Goal: Transaction & Acquisition: Purchase product/service

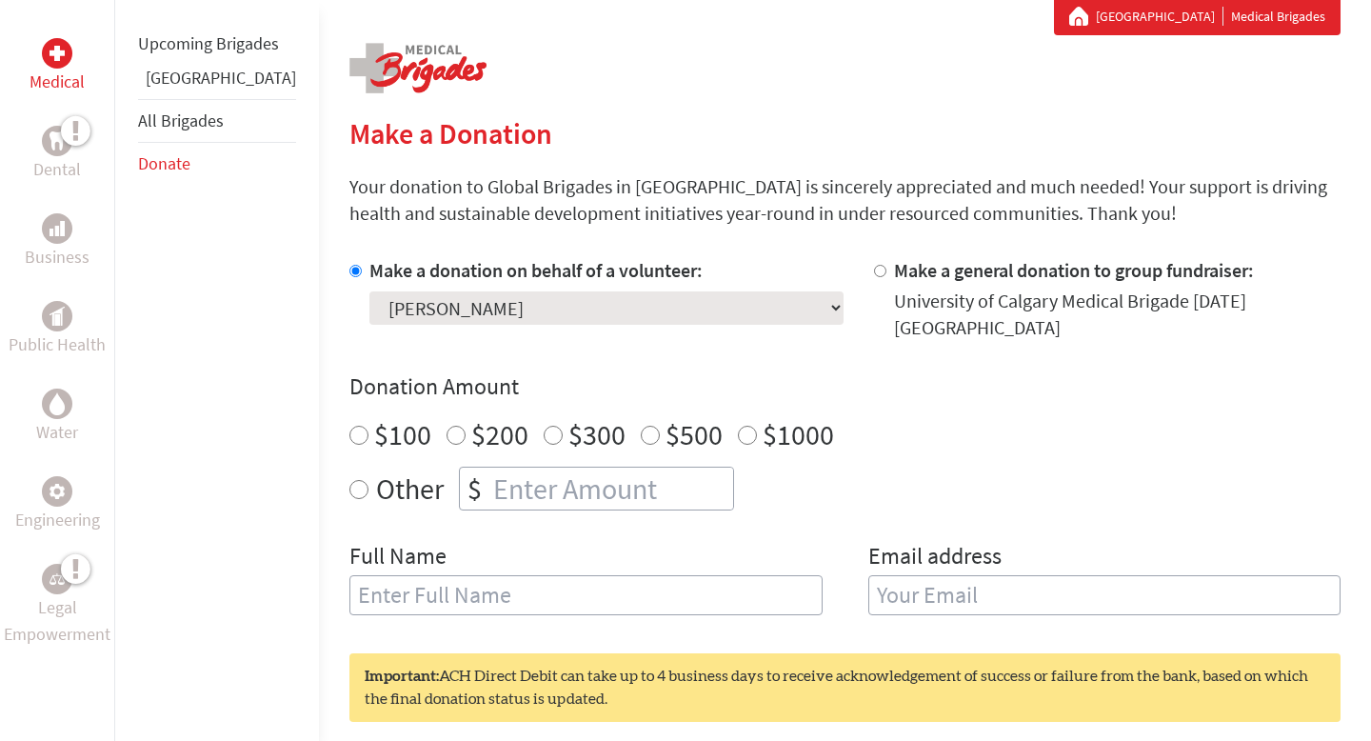
scroll to position [394, 0]
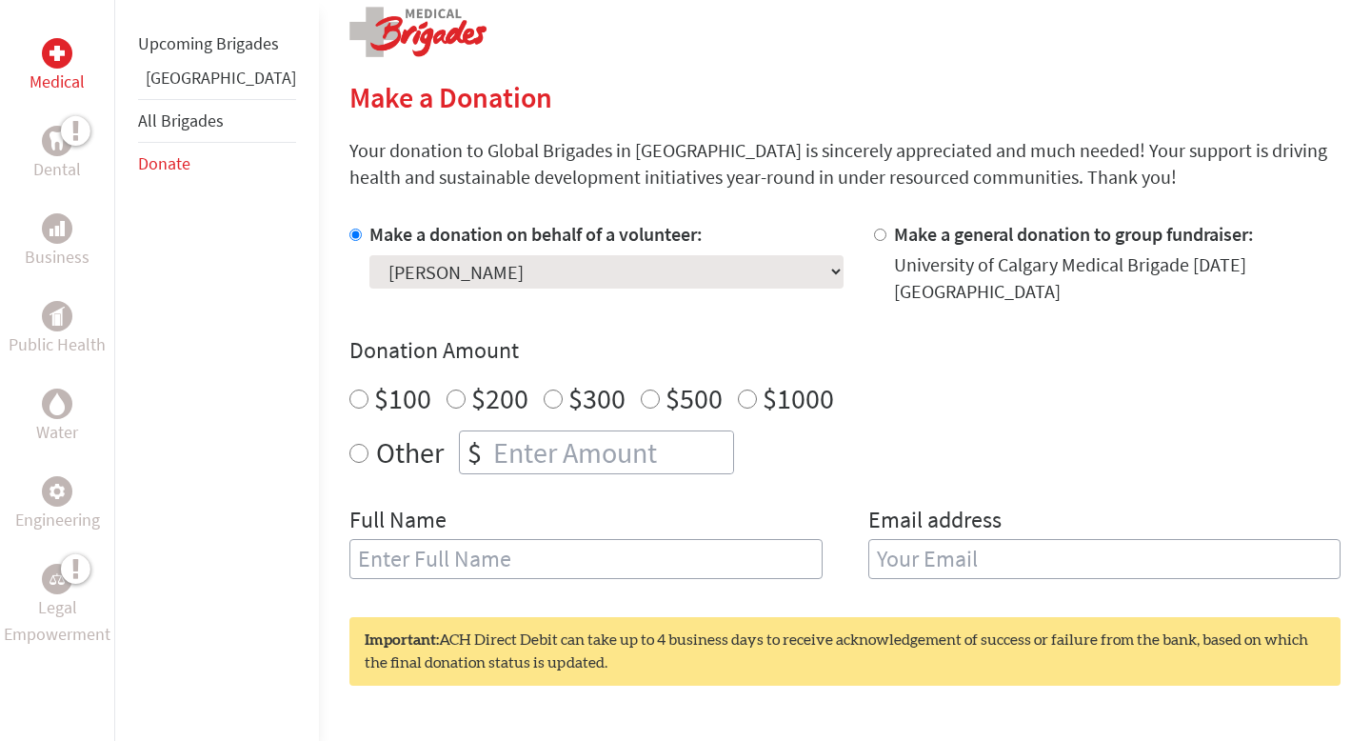
click at [738, 390] on input "$1000" at bounding box center [747, 399] width 19 height 19
radio input "true"
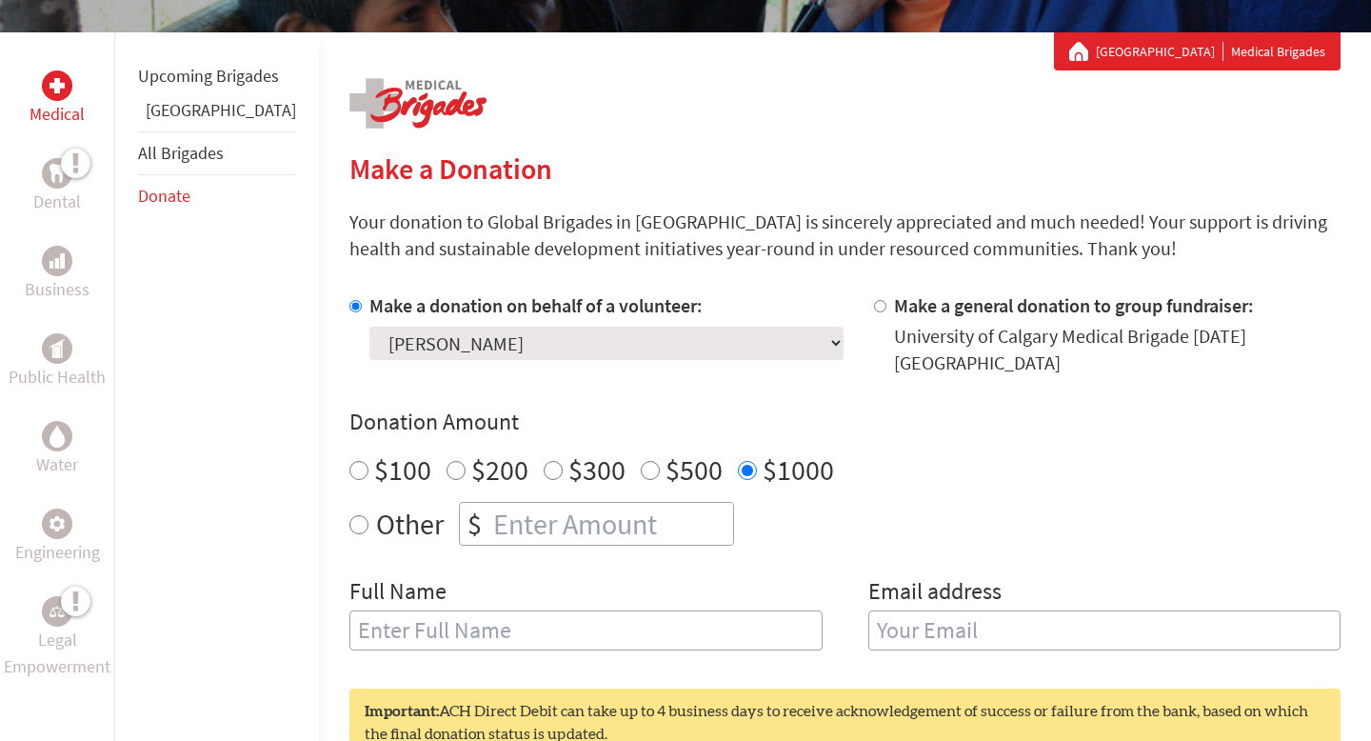
scroll to position [317, 0]
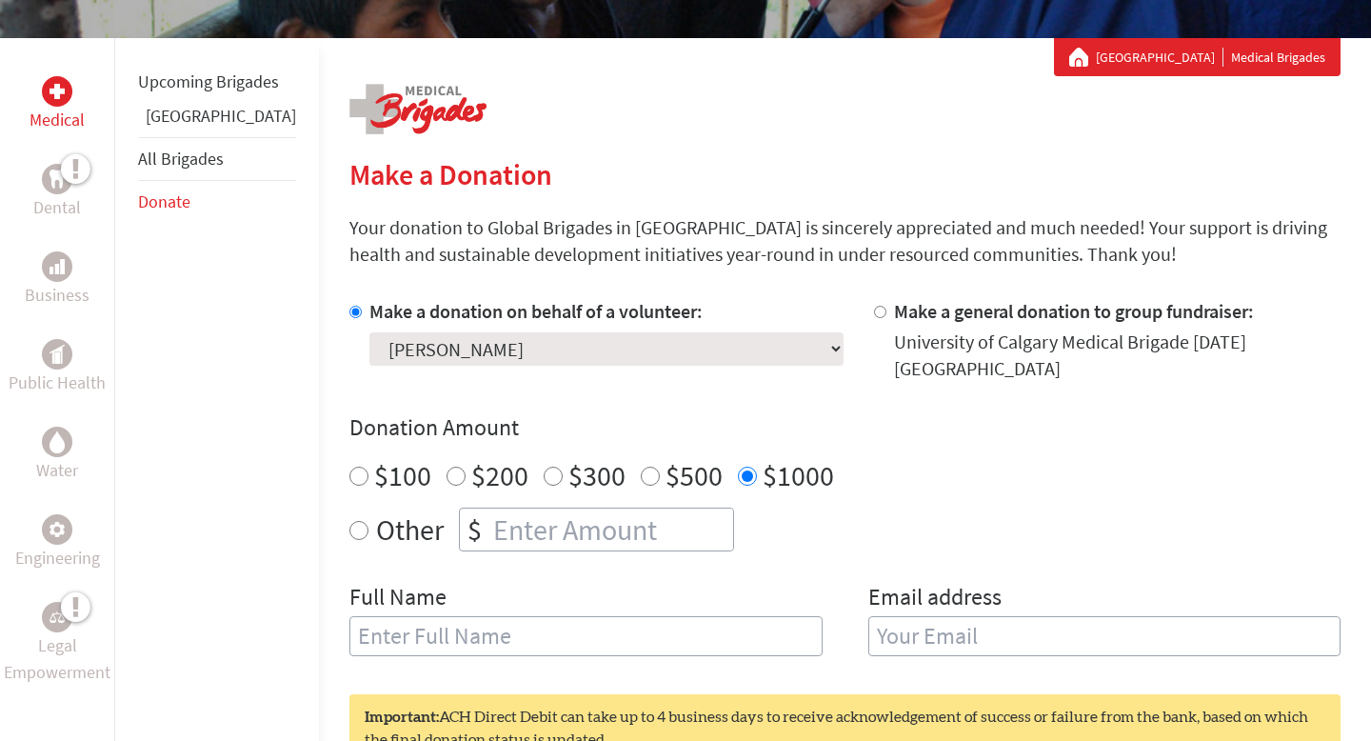
click at [495, 355] on select "Select a volunteer... [PERSON_NAME] [PERSON_NAME] [PERSON_NAME] [PERSON_NAME] […" at bounding box center [607, 348] width 474 height 33
click at [370, 332] on select "Select a volunteer... [PERSON_NAME] [PERSON_NAME] [PERSON_NAME] [PERSON_NAME] […" at bounding box center [607, 348] width 474 height 33
radio input "true"
click at [490, 523] on input "number" at bounding box center [612, 530] width 244 height 42
type input "4000"
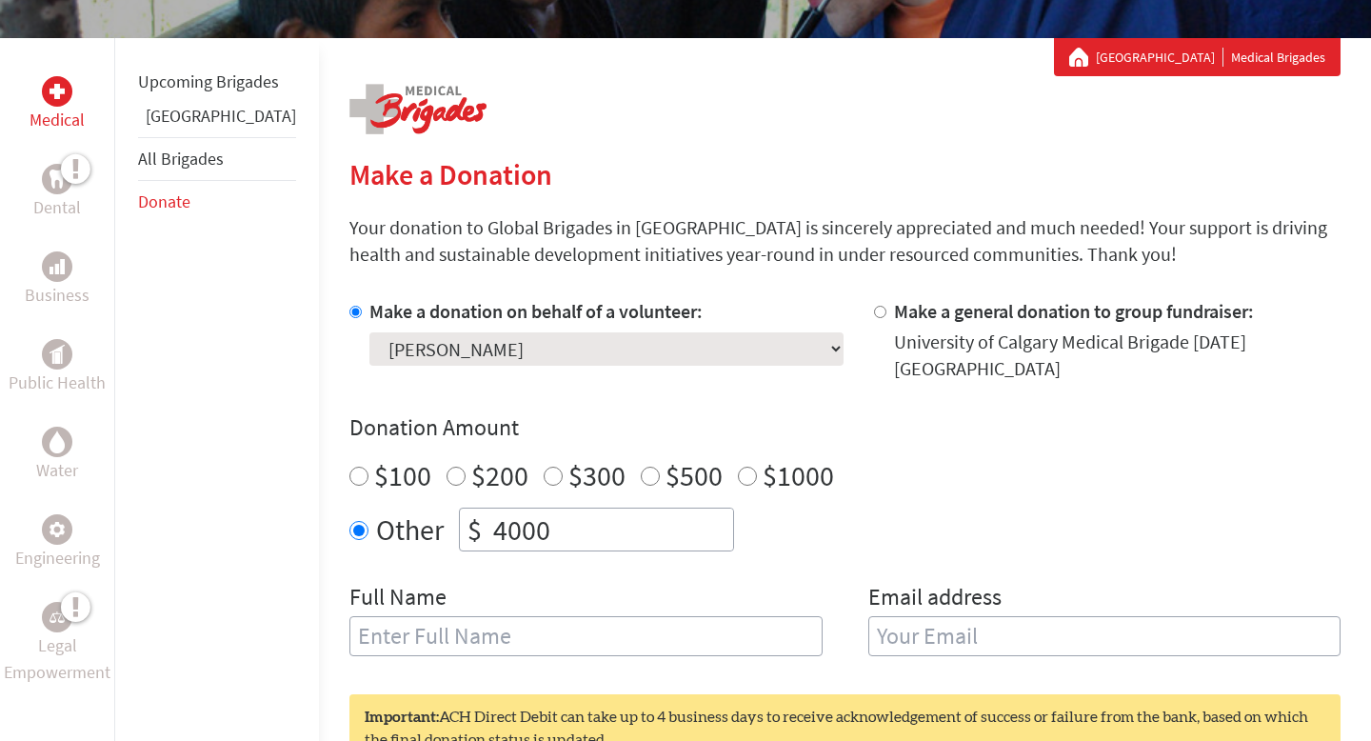
click at [480, 616] on input "text" at bounding box center [586, 636] width 473 height 40
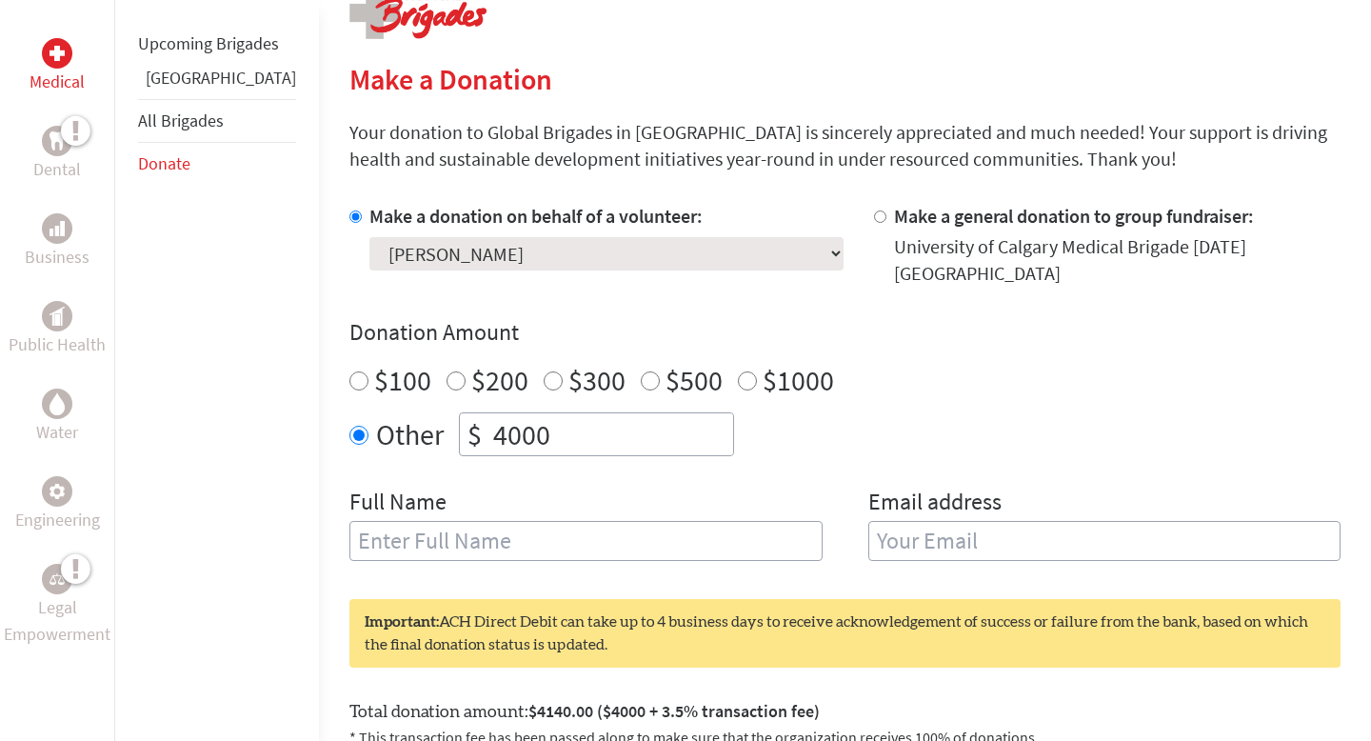
scroll to position [415, 0]
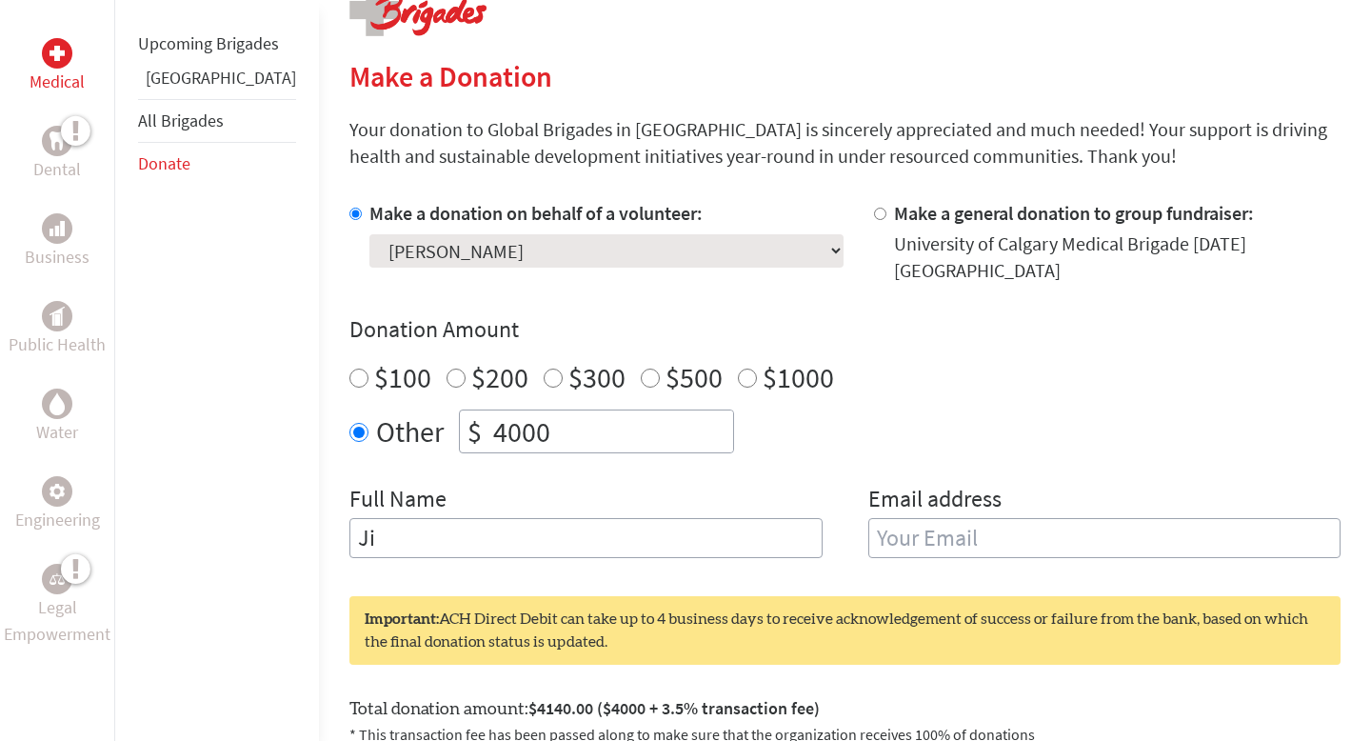
type input "J"
